Goal: Navigation & Orientation: Find specific page/section

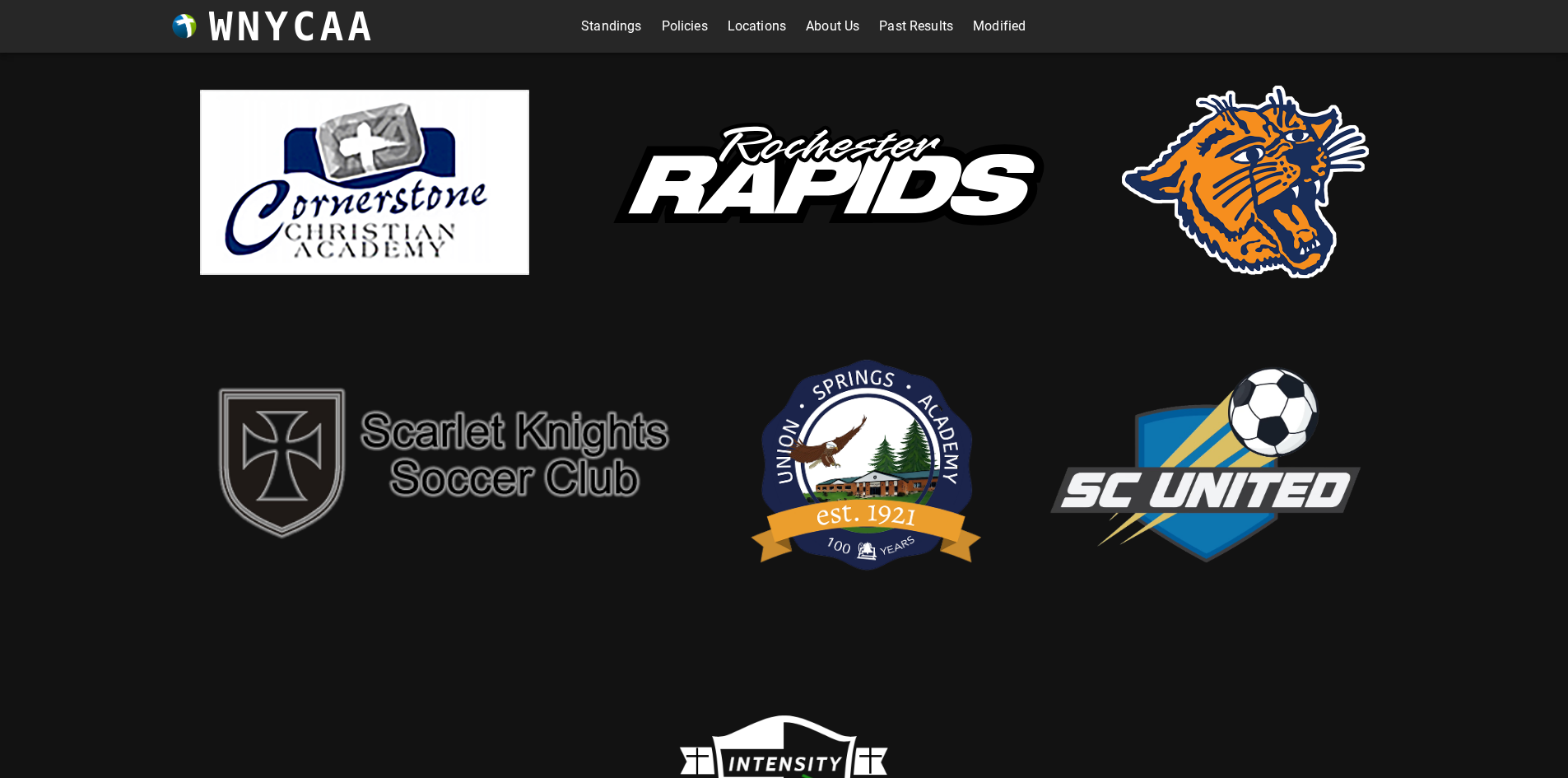
click at [997, 23] on link "Modified" at bounding box center [998, 26] width 52 height 27
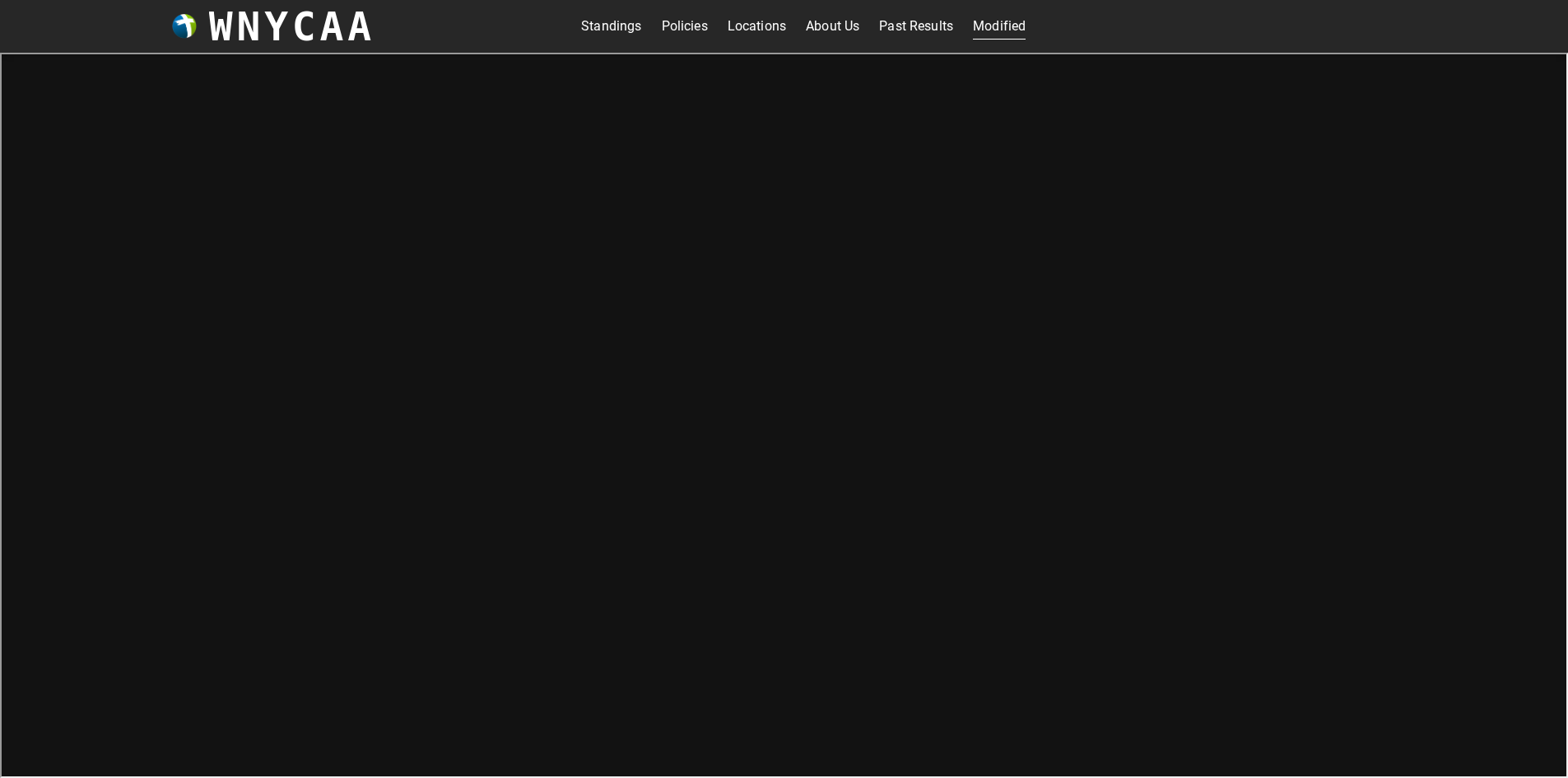
click at [628, 27] on link "Standings" at bounding box center [610, 26] width 60 height 27
click at [998, 21] on link "Modified" at bounding box center [998, 26] width 52 height 27
click at [617, 33] on link "Standings" at bounding box center [610, 26] width 60 height 27
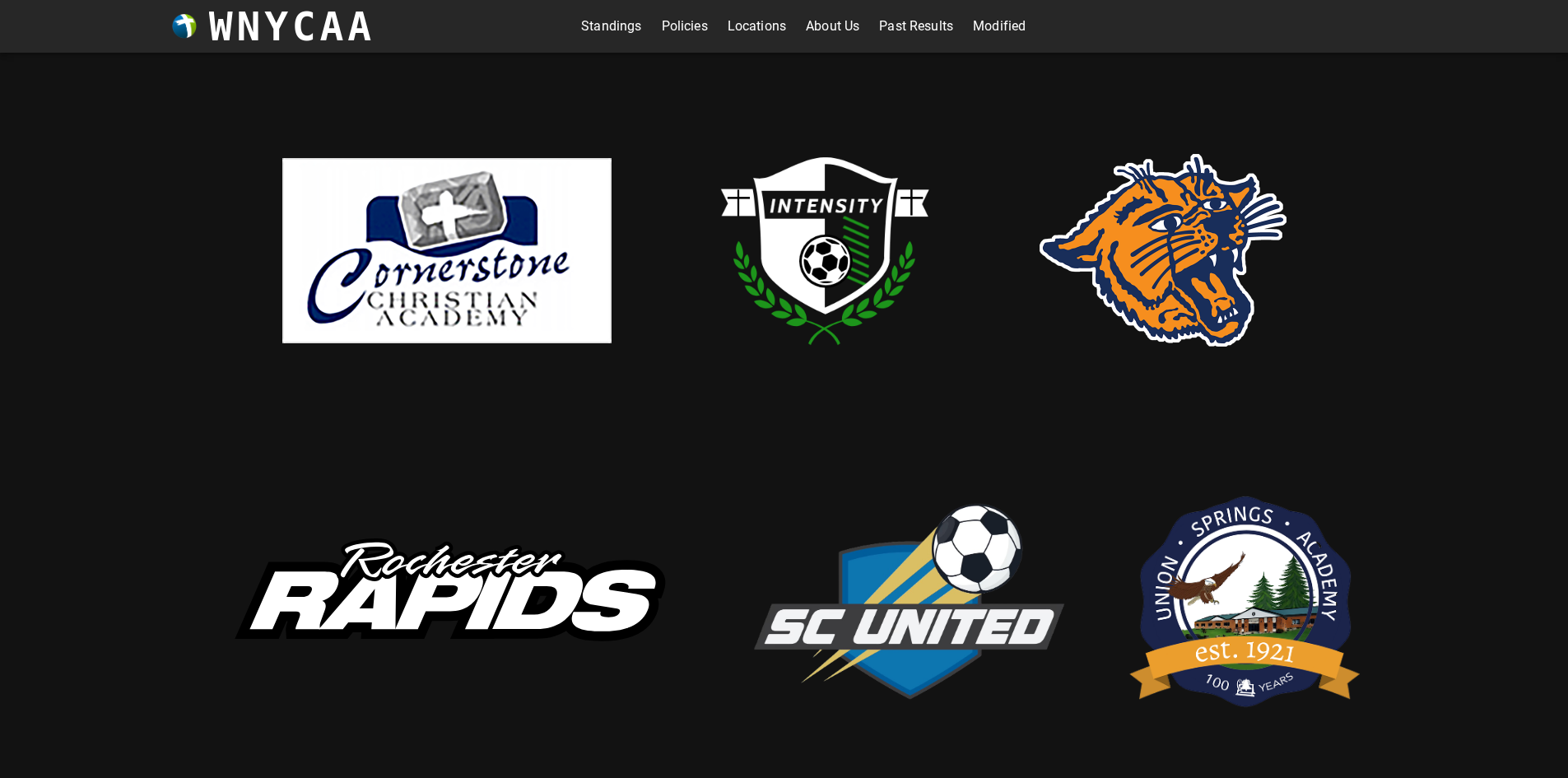
click at [818, 230] on img at bounding box center [825, 250] width 329 height 329
click at [828, 270] on img at bounding box center [825, 250] width 329 height 329
drag, startPoint x: 817, startPoint y: 248, endPoint x: 876, endPoint y: 183, distance: 87.8
click at [876, 183] on img at bounding box center [825, 250] width 329 height 329
